Goal: Contribute content: Add original content to the website for others to see

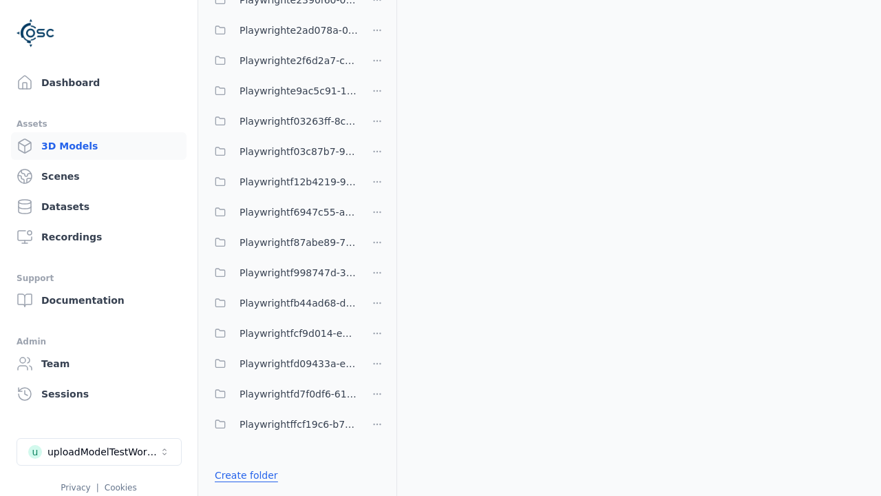
click at [242, 475] on link "Create folder" at bounding box center [246, 475] width 63 height 14
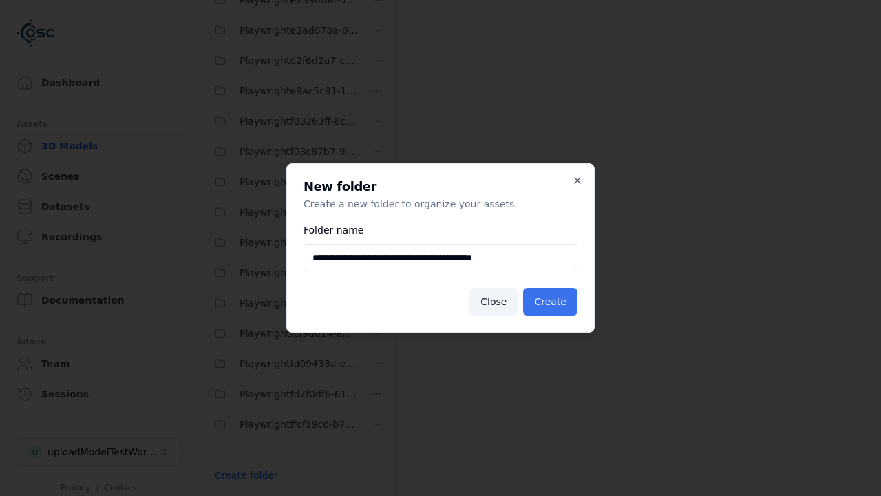
type input "**********"
click at [553, 302] on button "Create" at bounding box center [550, 302] width 54 height 28
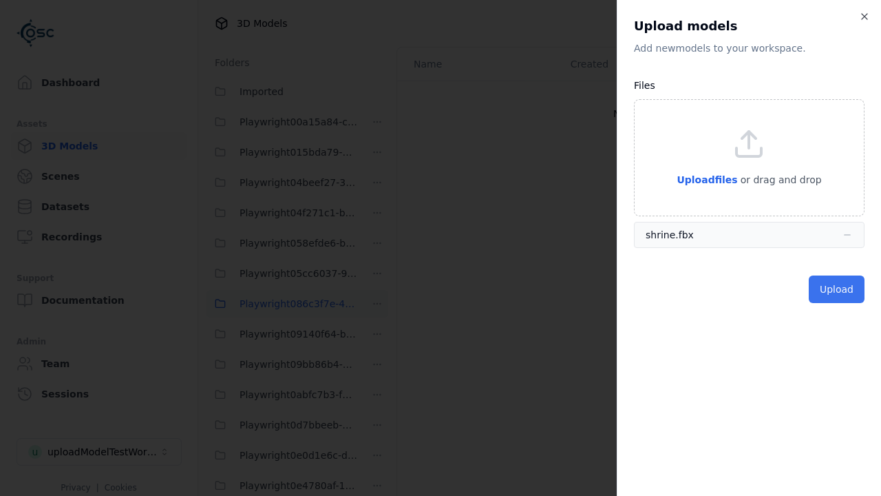
click at [839, 289] on button "Upload" at bounding box center [837, 289] width 56 height 28
